Goal: Task Accomplishment & Management: Manage account settings

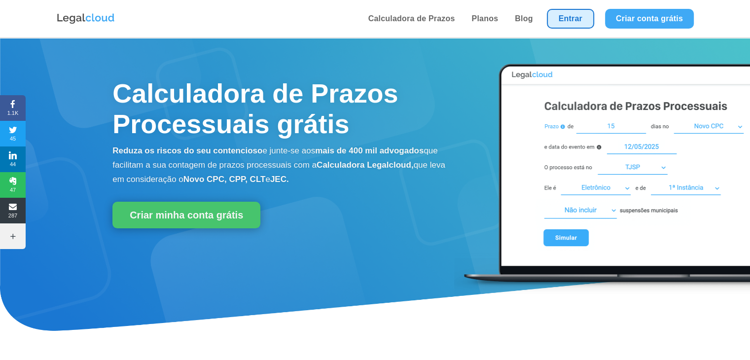
click at [568, 24] on link "Entrar" at bounding box center [570, 19] width 47 height 20
click at [576, 18] on link "Entrar" at bounding box center [570, 19] width 47 height 20
click at [572, 15] on link "Entrar" at bounding box center [570, 19] width 47 height 20
